Goal: Information Seeking & Learning: Stay updated

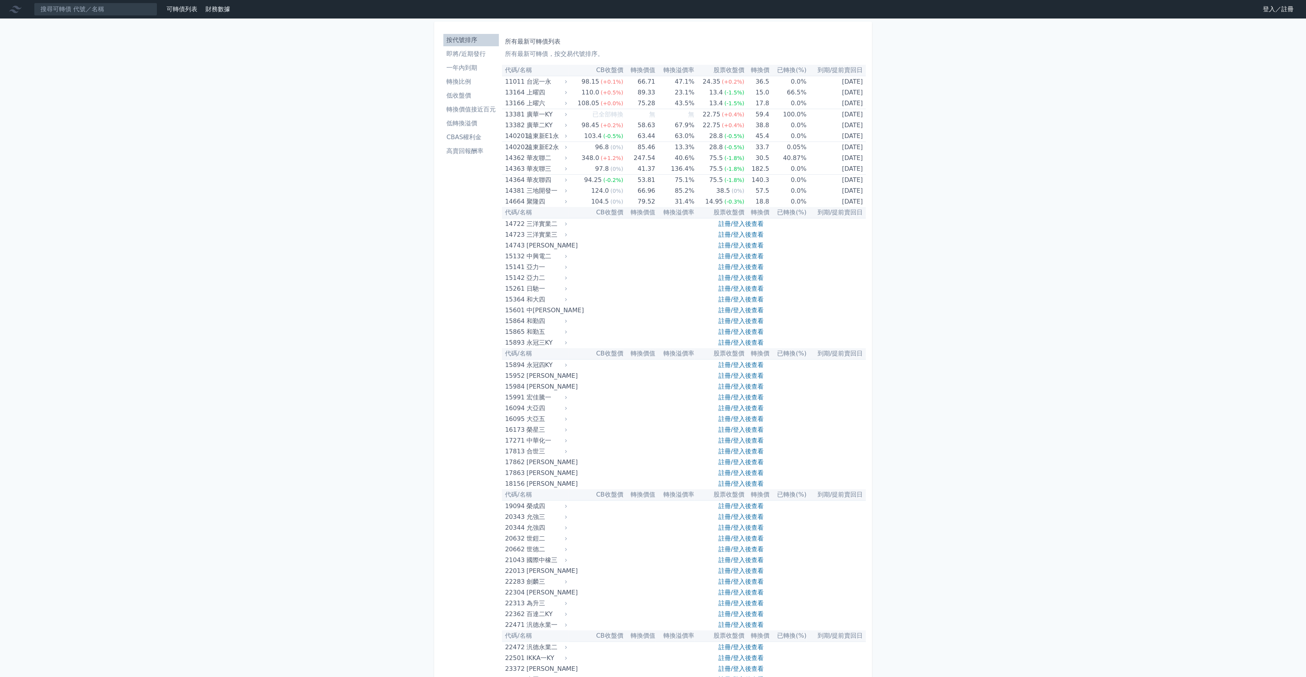
click at [476, 59] on link "即將/近期發行" at bounding box center [471, 54] width 56 height 12
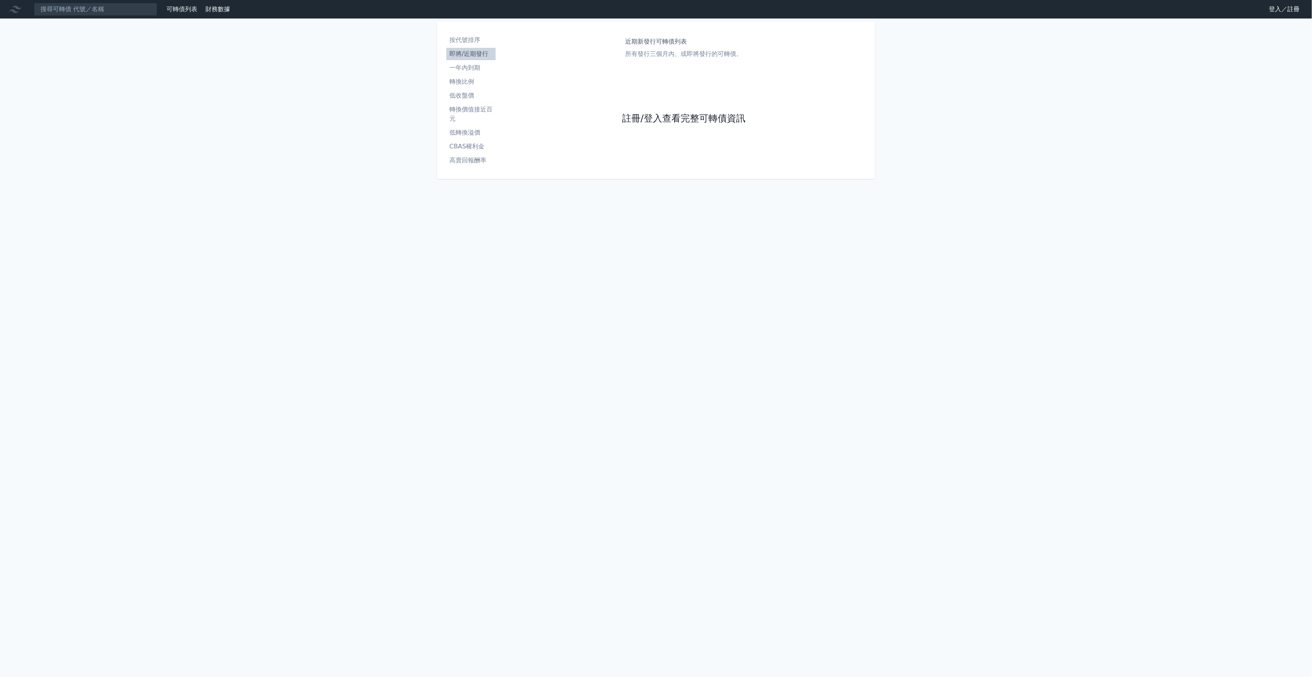
click at [678, 117] on link "註冊/登入查看完整可轉債資訊" at bounding box center [683, 119] width 123 height 12
click at [643, 74] on link "Google 登入／註冊" at bounding box center [656, 68] width 80 height 16
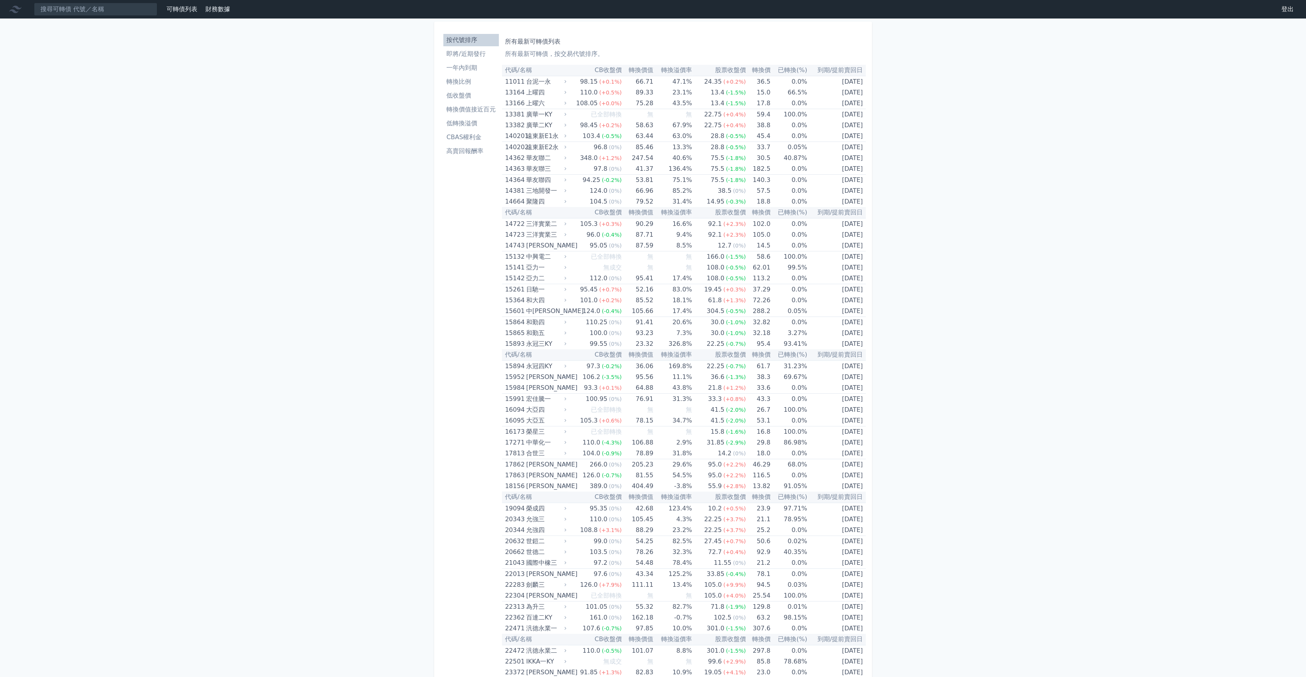
click at [459, 60] on ul "按代號排序 即將/近期發行 一年內到期 轉換比例 低收盤價 轉換價值接近百元 低轉換溢價 CBAS權利金 高賣回報酬率" at bounding box center [471, 95] width 56 height 123
click at [458, 55] on li "即將/近期發行" at bounding box center [471, 53] width 56 height 9
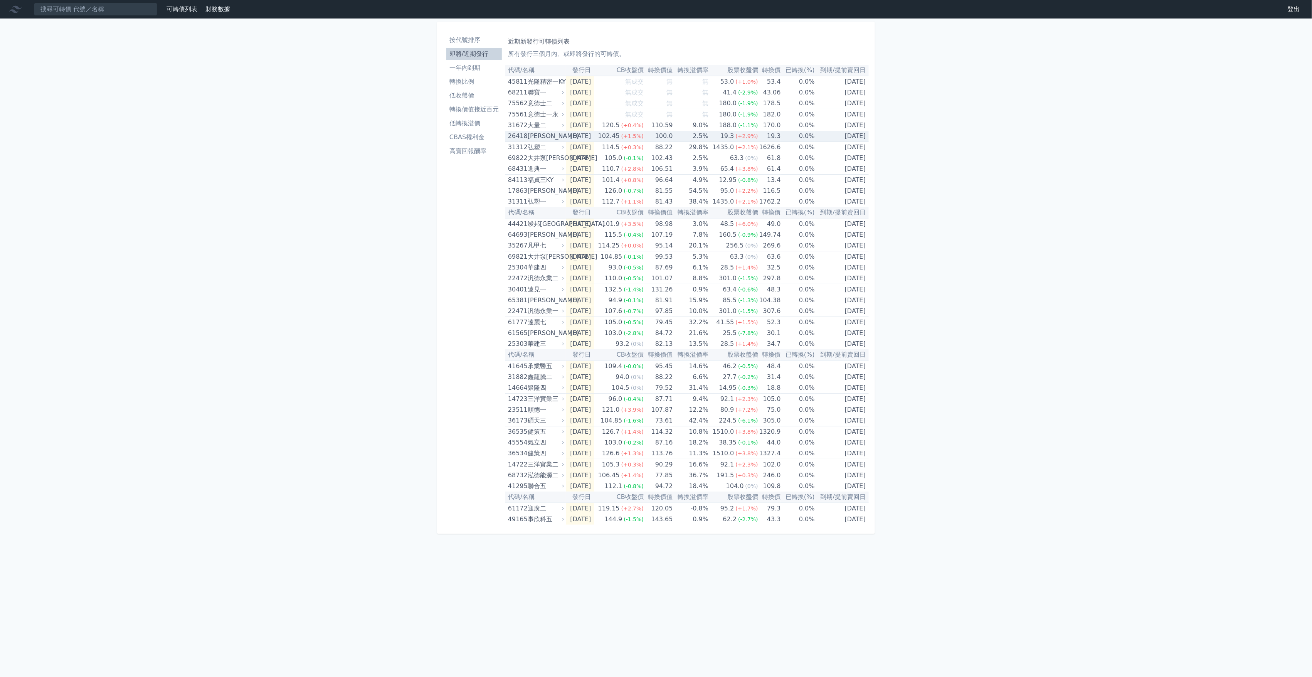
click at [652, 135] on td "100.0" at bounding box center [658, 136] width 29 height 11
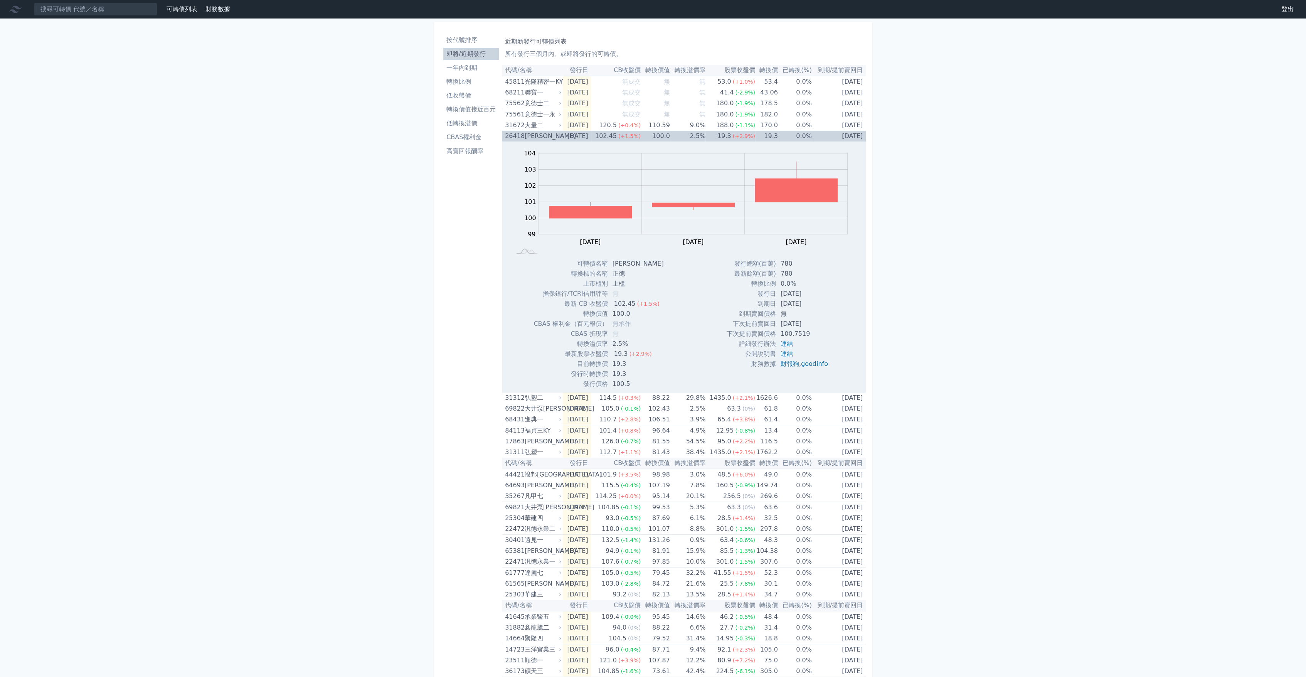
click at [652, 135] on td "100.0" at bounding box center [655, 136] width 29 height 11
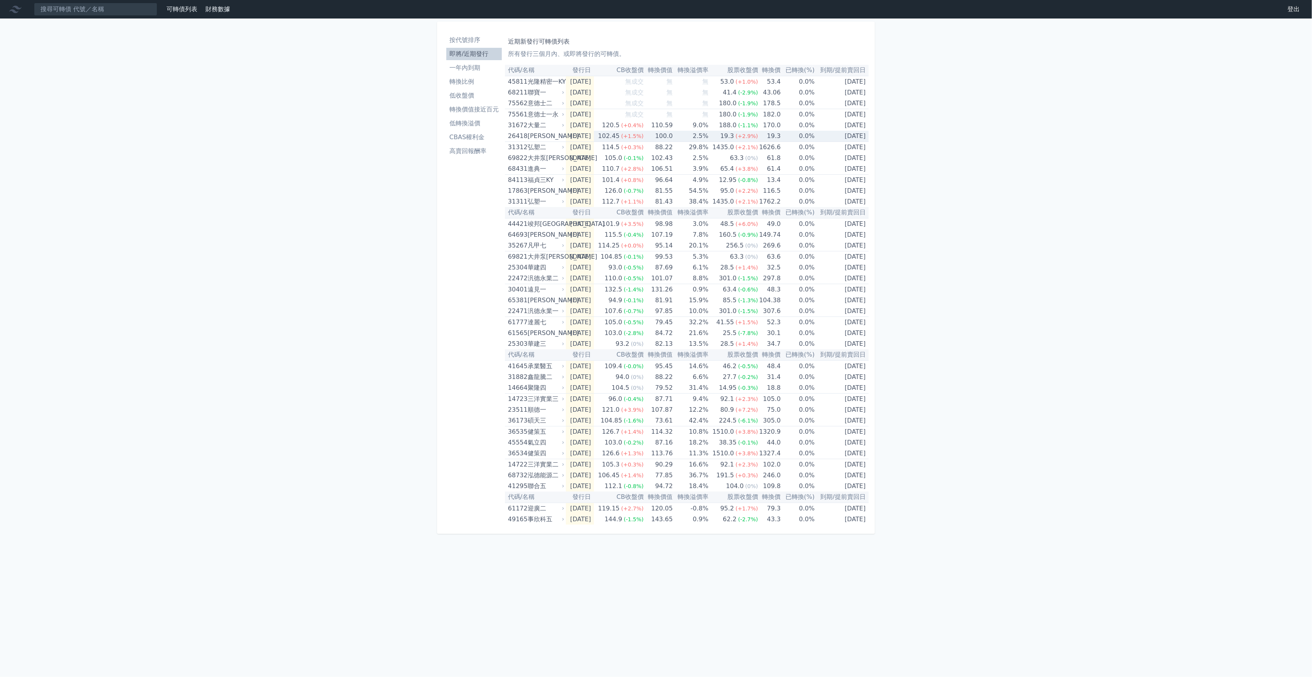
click at [652, 135] on td "100.0" at bounding box center [658, 136] width 29 height 11
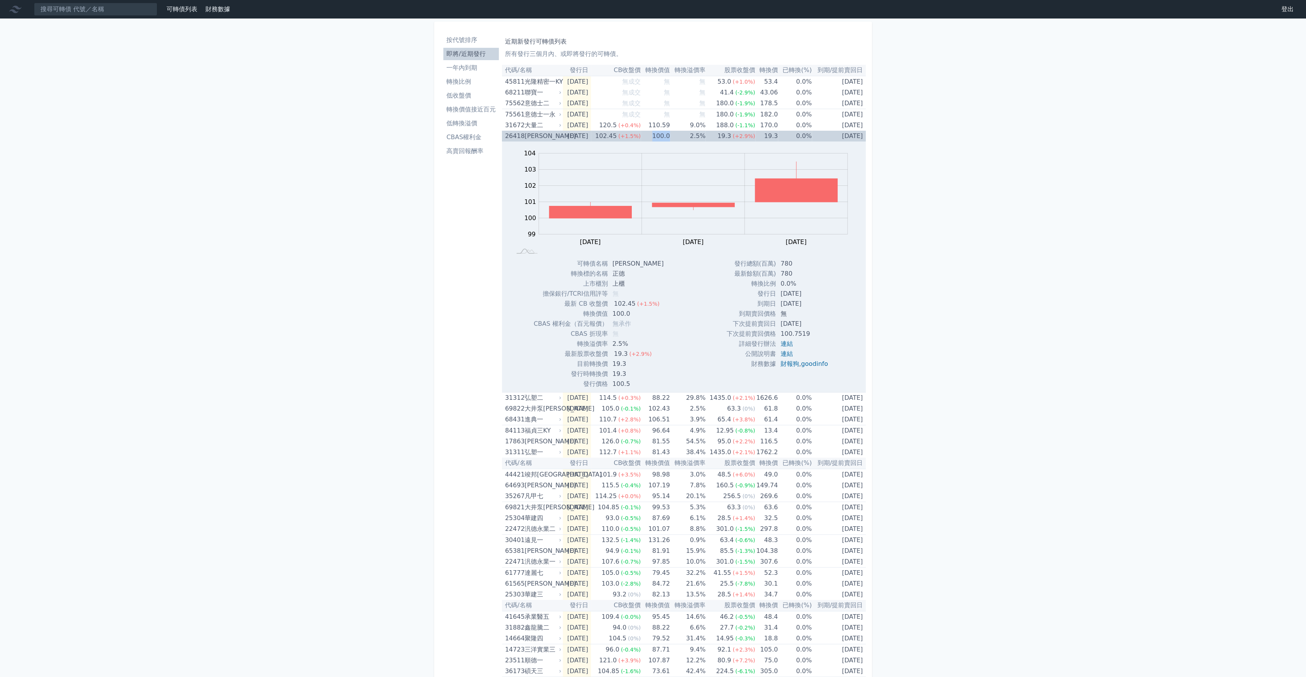
click at [652, 135] on td "100.0" at bounding box center [655, 136] width 29 height 11
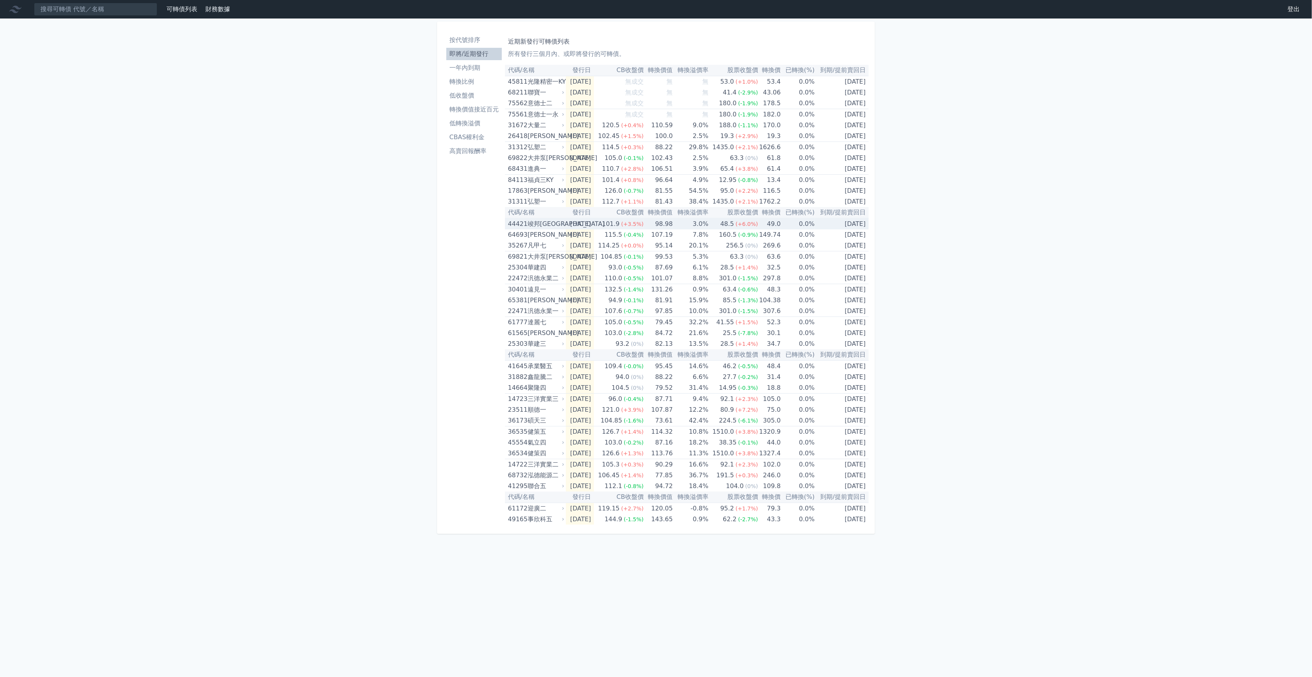
click at [592, 225] on td "[DATE]" at bounding box center [580, 223] width 29 height 11
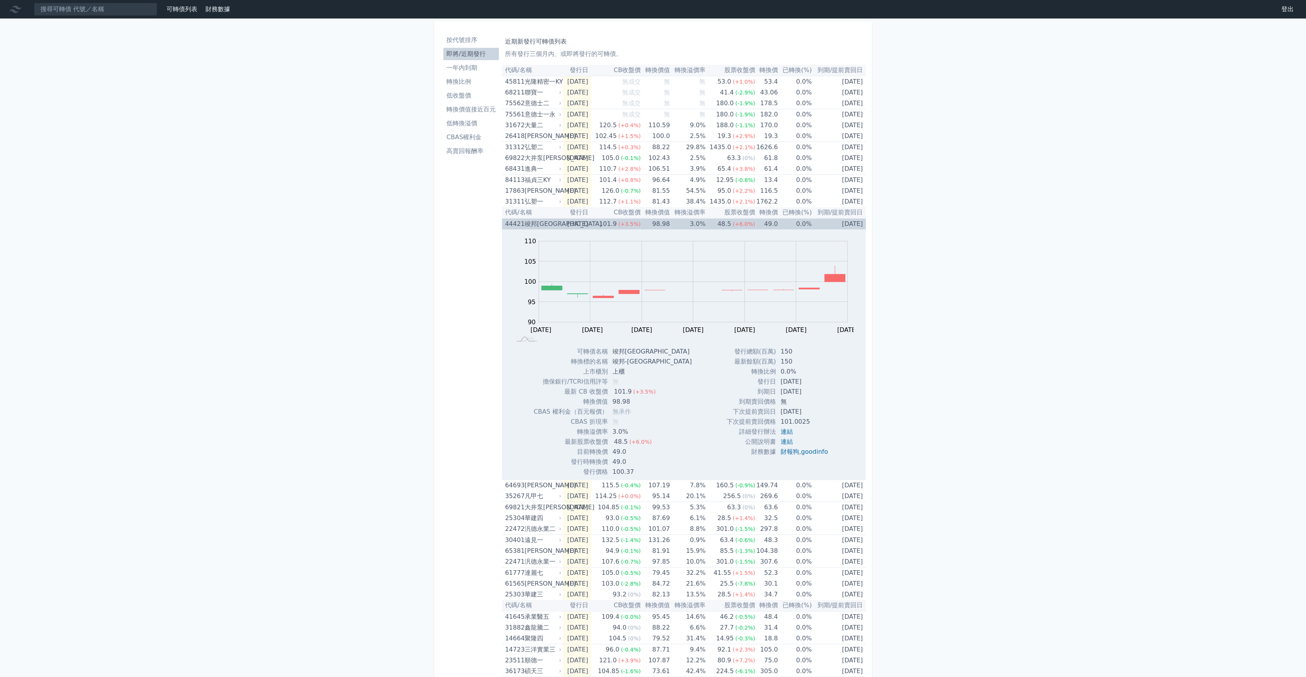
click at [591, 225] on td "[DATE]" at bounding box center [577, 223] width 29 height 11
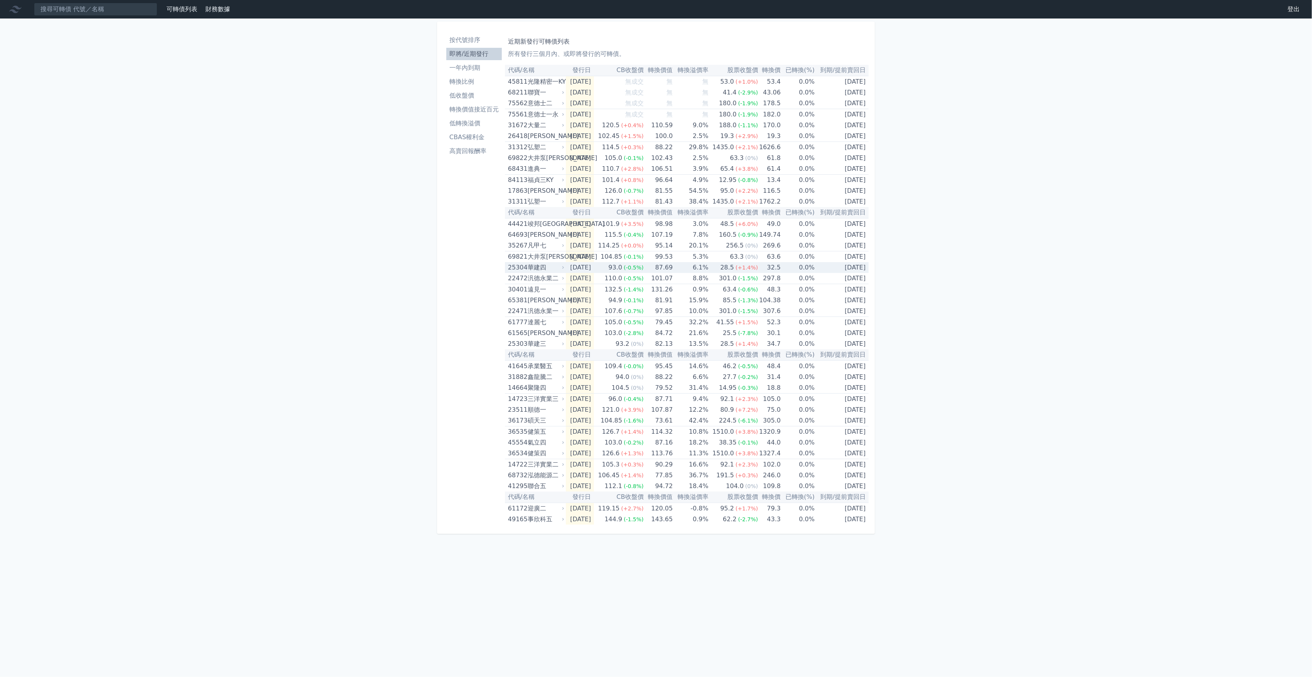
click at [589, 271] on td "[DATE]" at bounding box center [580, 267] width 29 height 11
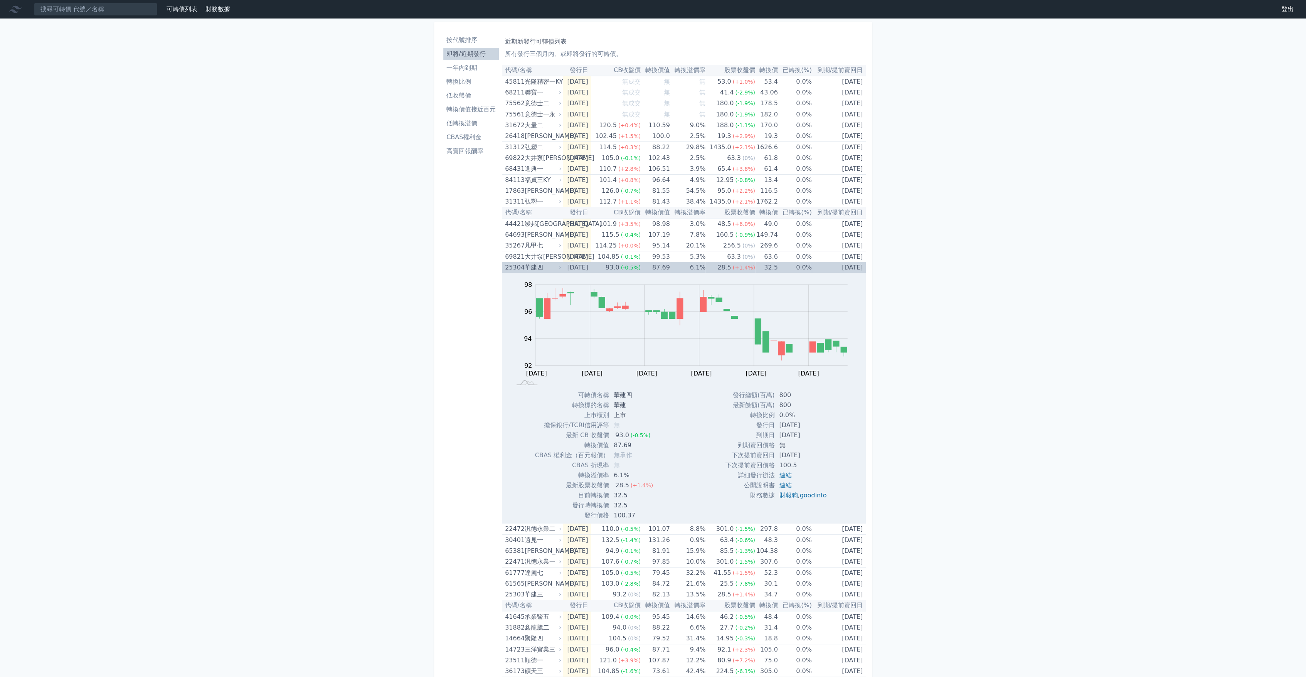
click at [589, 271] on td "[DATE]" at bounding box center [577, 267] width 29 height 11
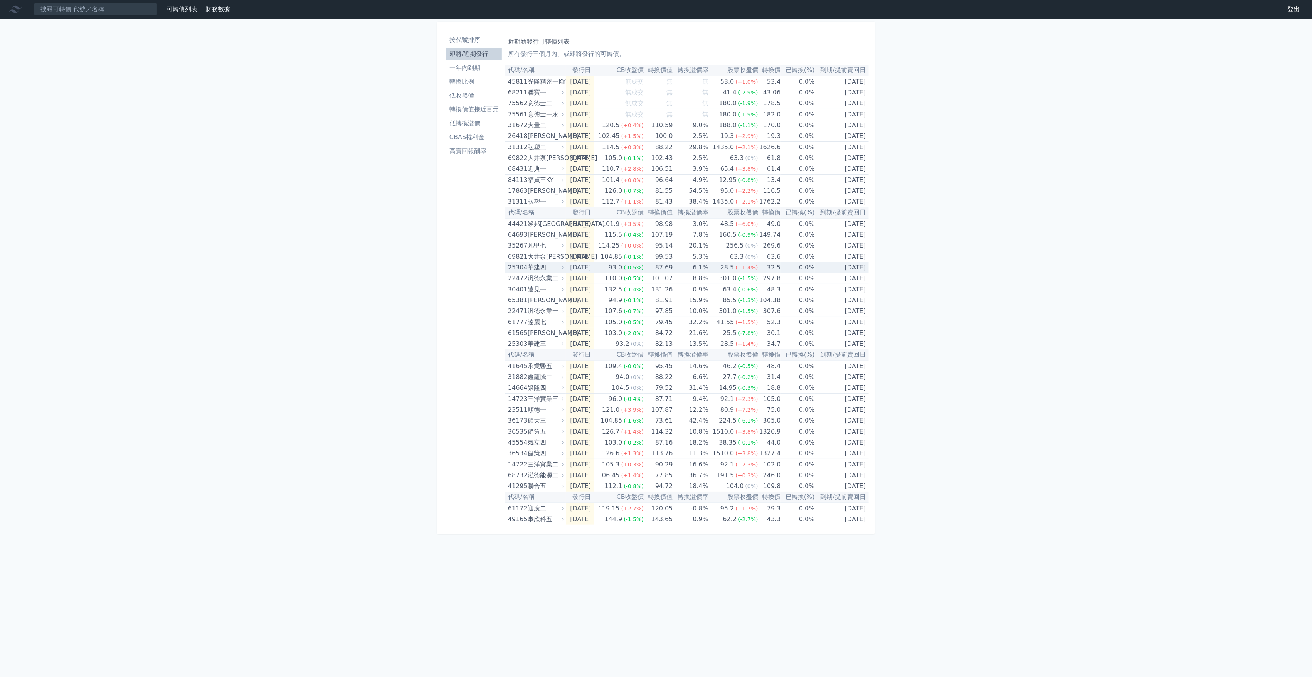
click at [591, 271] on td "[DATE]" at bounding box center [580, 267] width 29 height 11
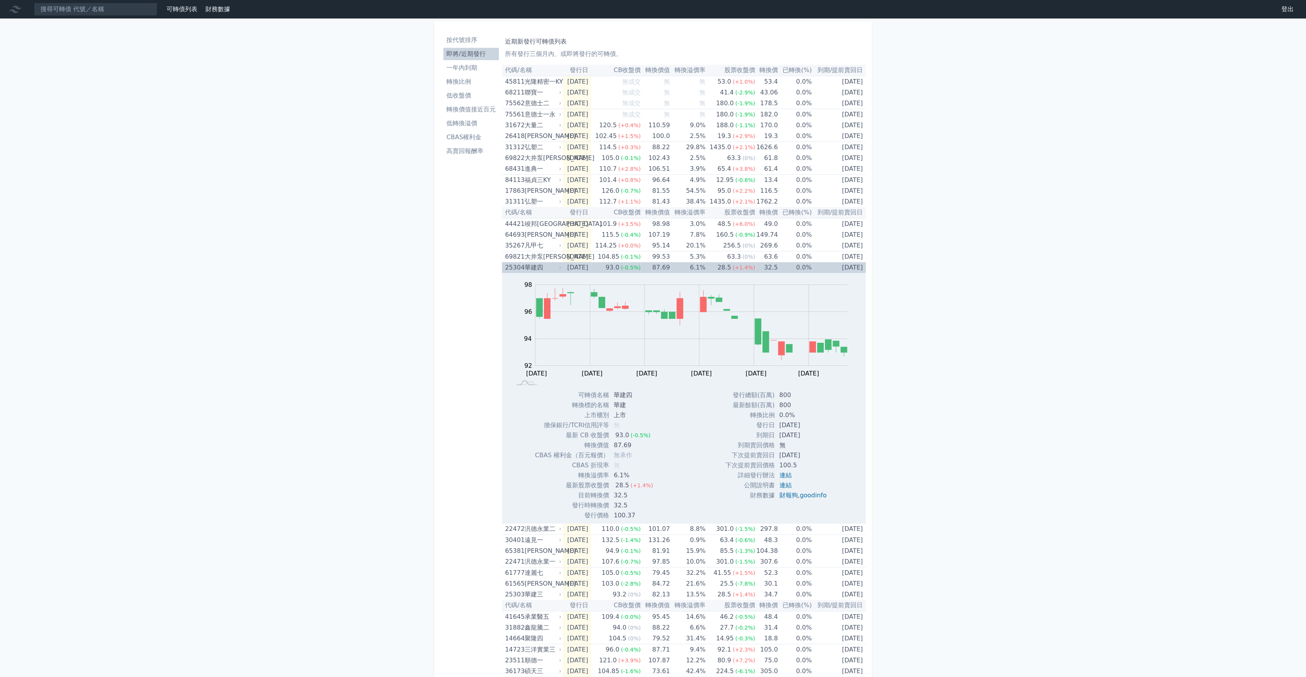
click at [591, 271] on td "[DATE]" at bounding box center [577, 267] width 29 height 11
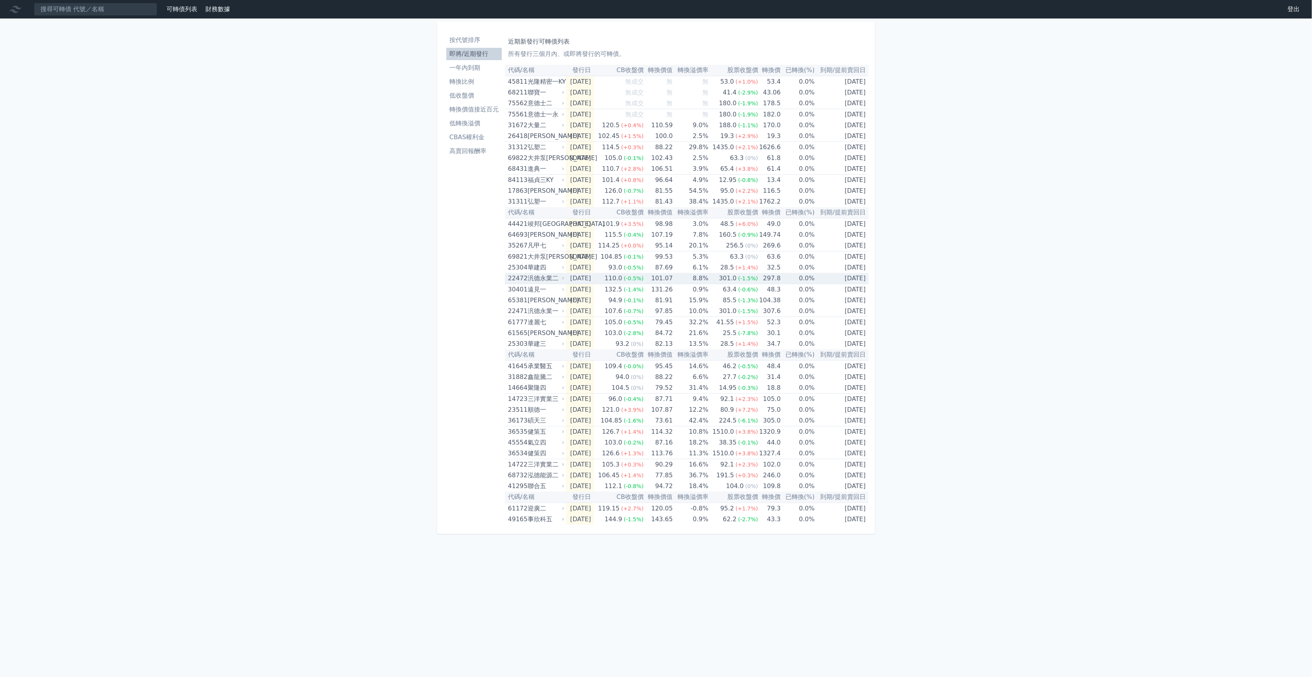
click at [591, 277] on td "[DATE]" at bounding box center [580, 278] width 29 height 11
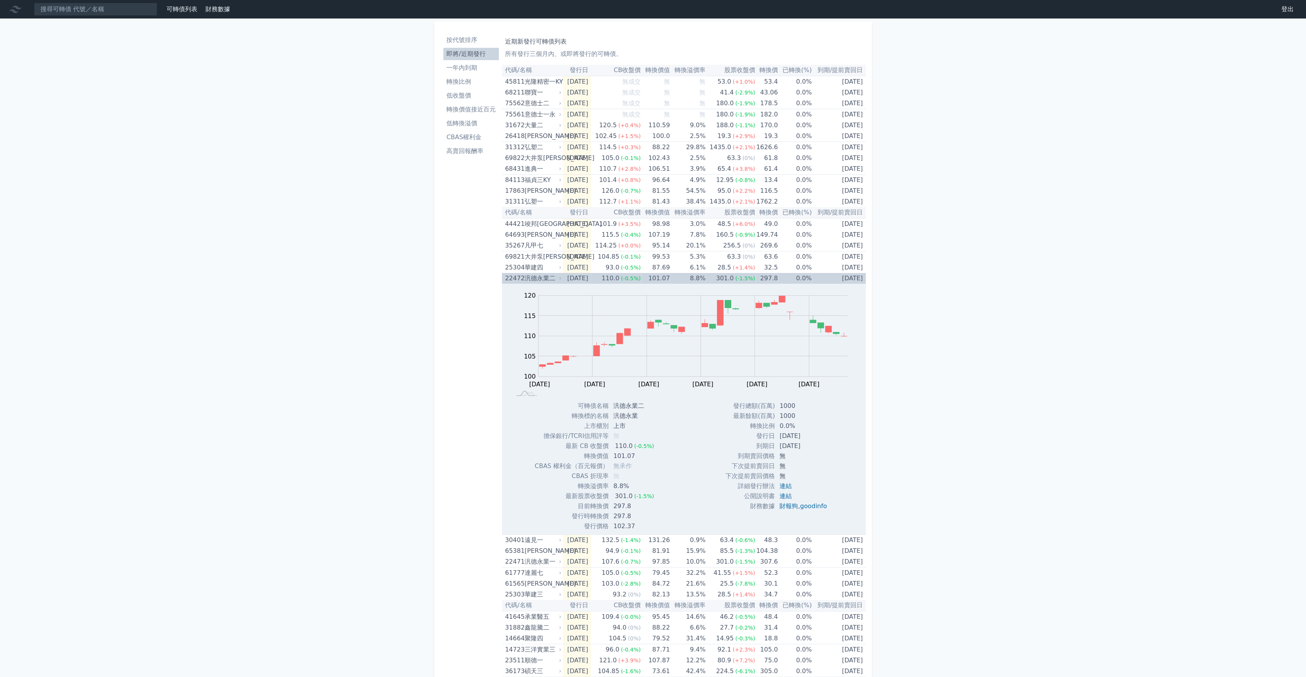
click at [591, 277] on td "[DATE]" at bounding box center [577, 278] width 29 height 11
